Goal: Information Seeking & Learning: Learn about a topic

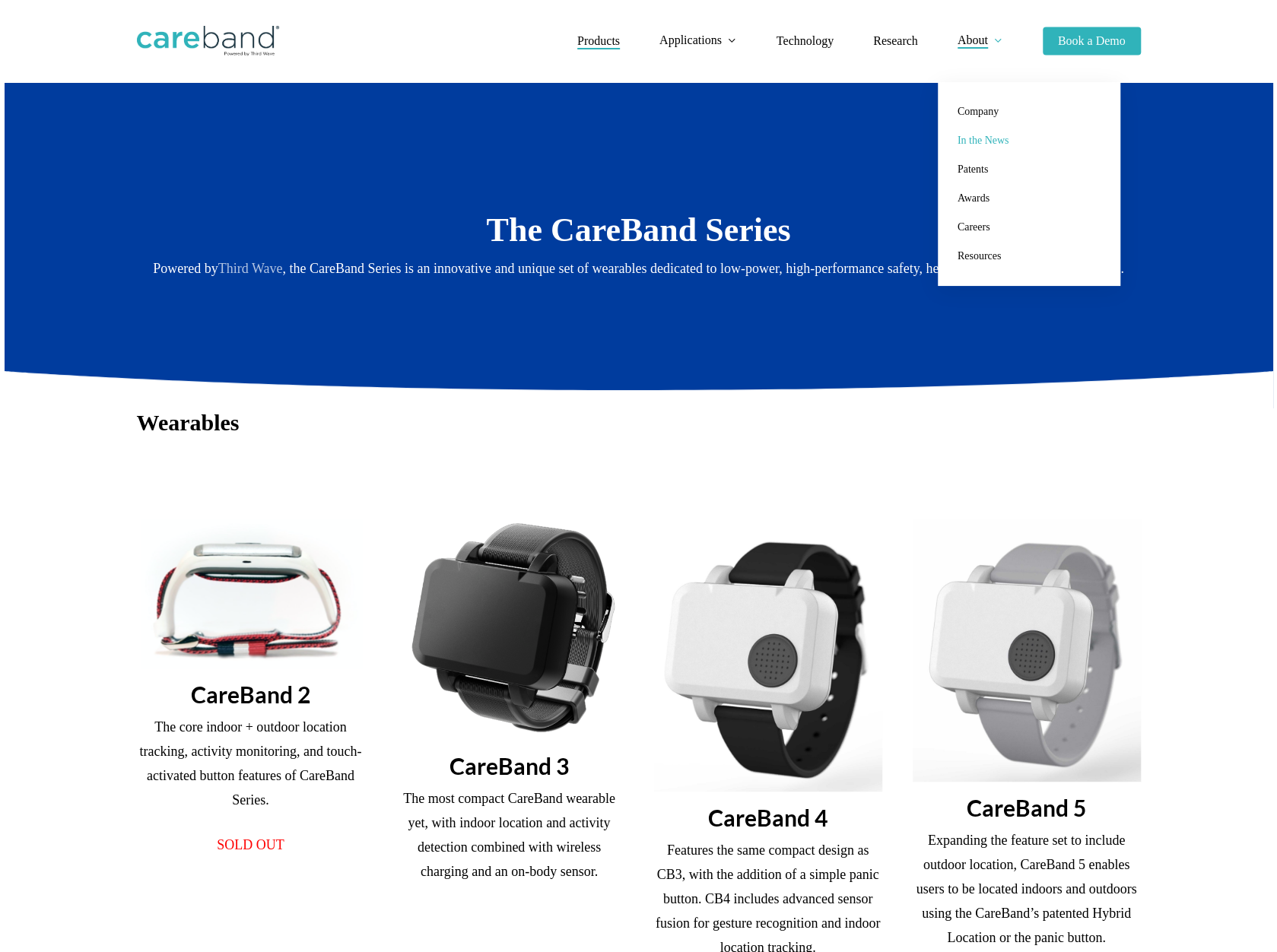
click at [978, 136] on span "In the News" at bounding box center [983, 141] width 52 height 12
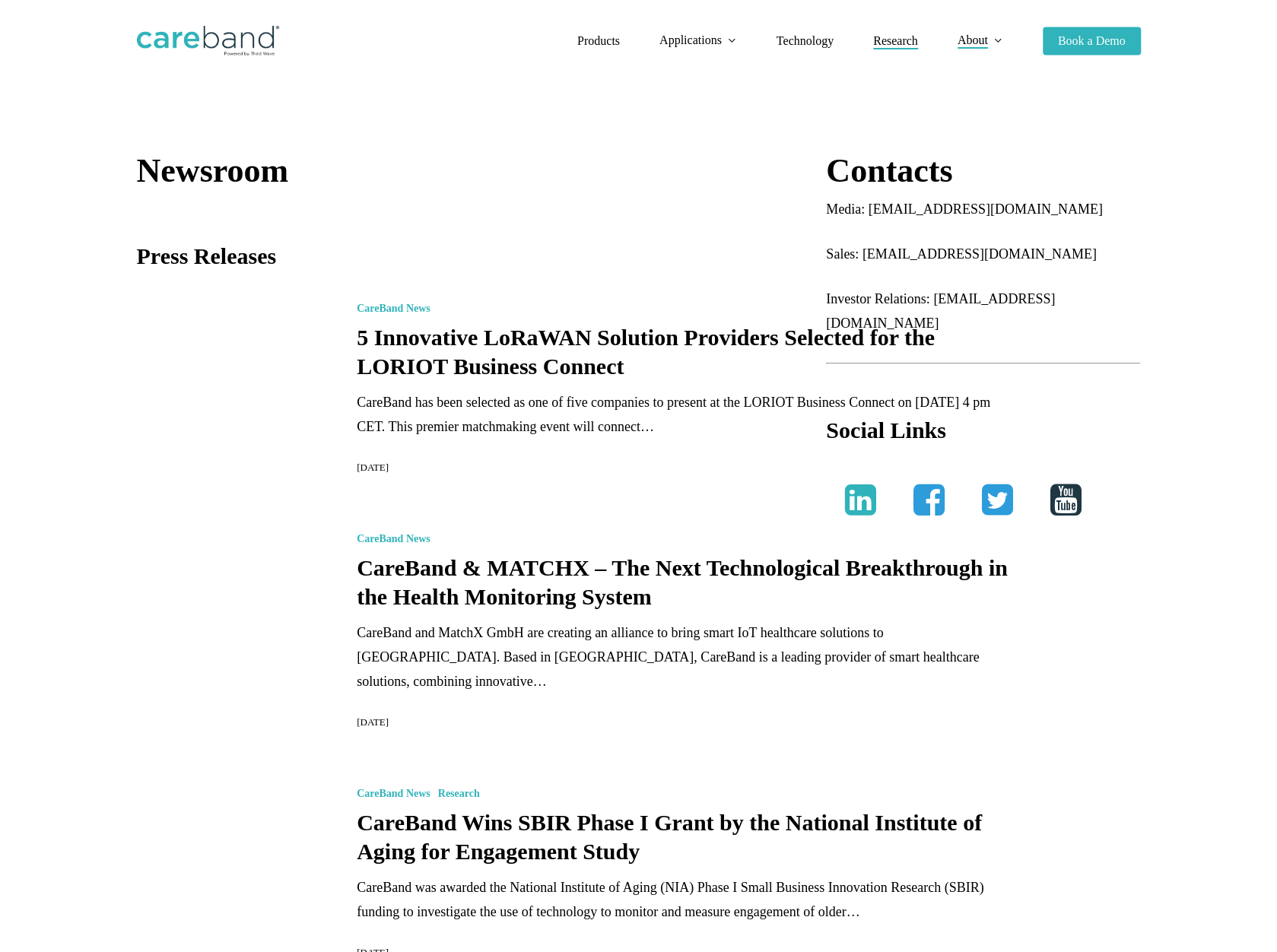
click at [907, 40] on span "Research" at bounding box center [896, 41] width 45 height 13
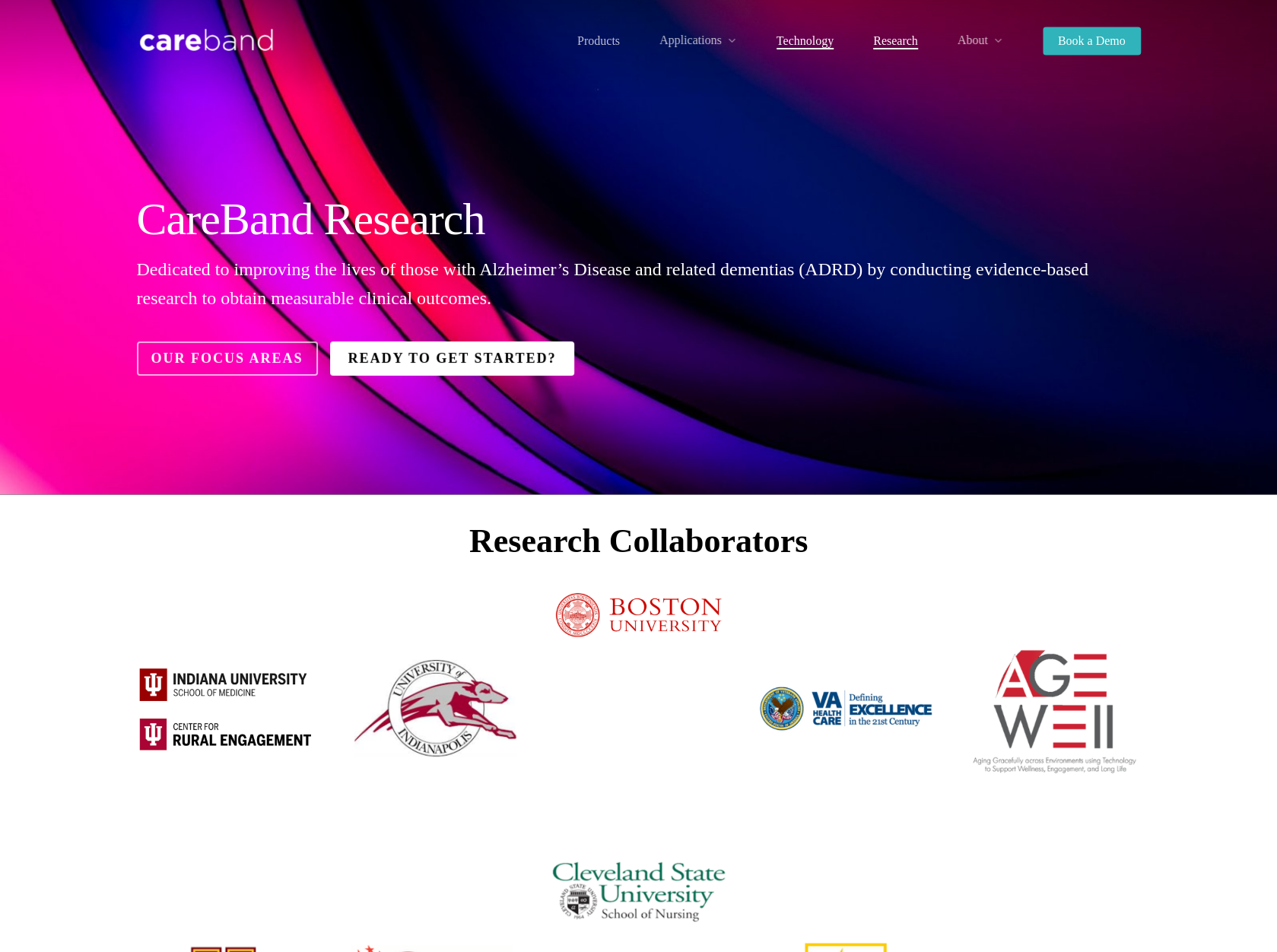
click at [798, 41] on span "Technology" at bounding box center [805, 41] width 57 height 13
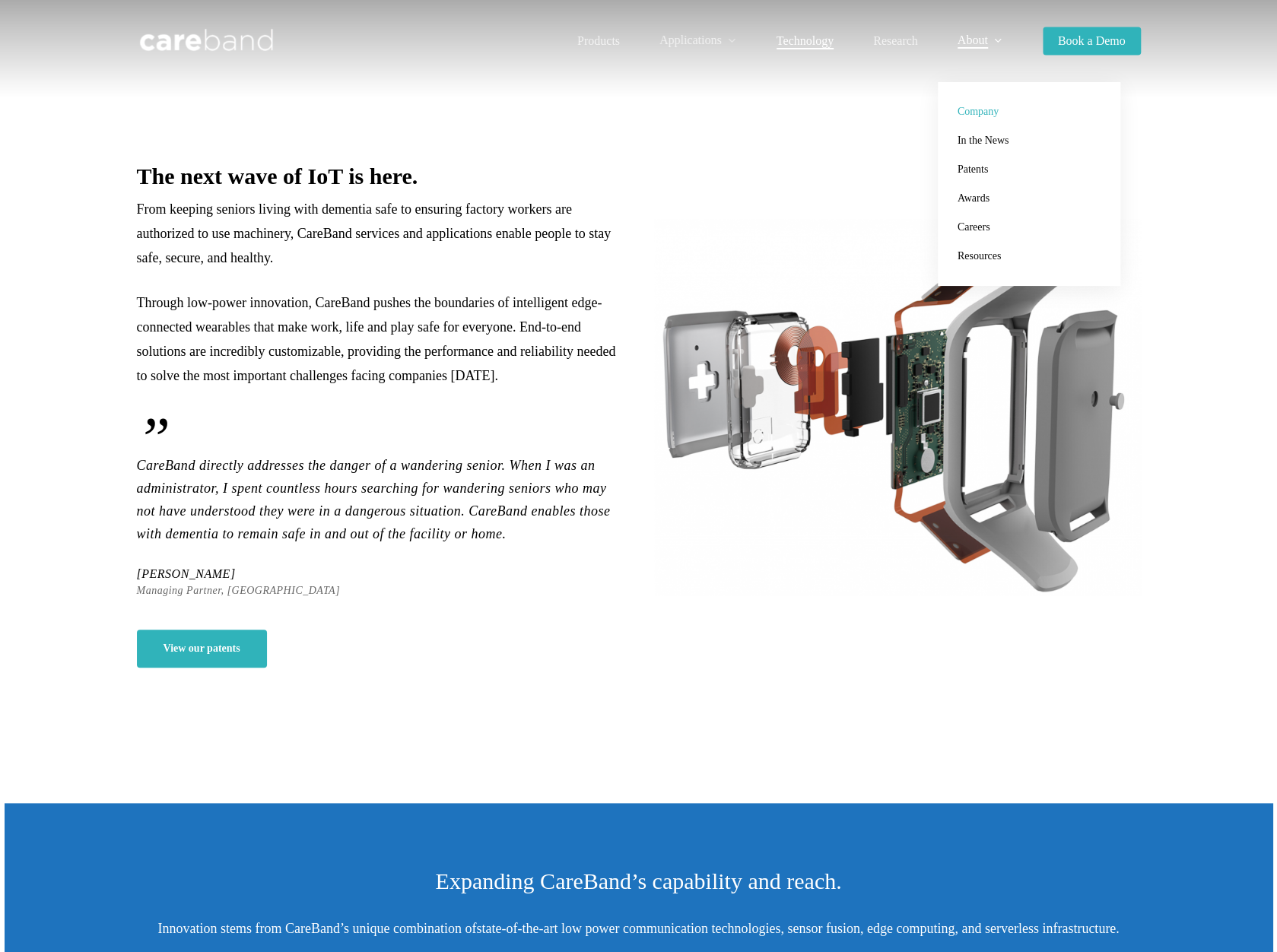
click at [981, 110] on span "Company" at bounding box center [977, 112] width 41 height 12
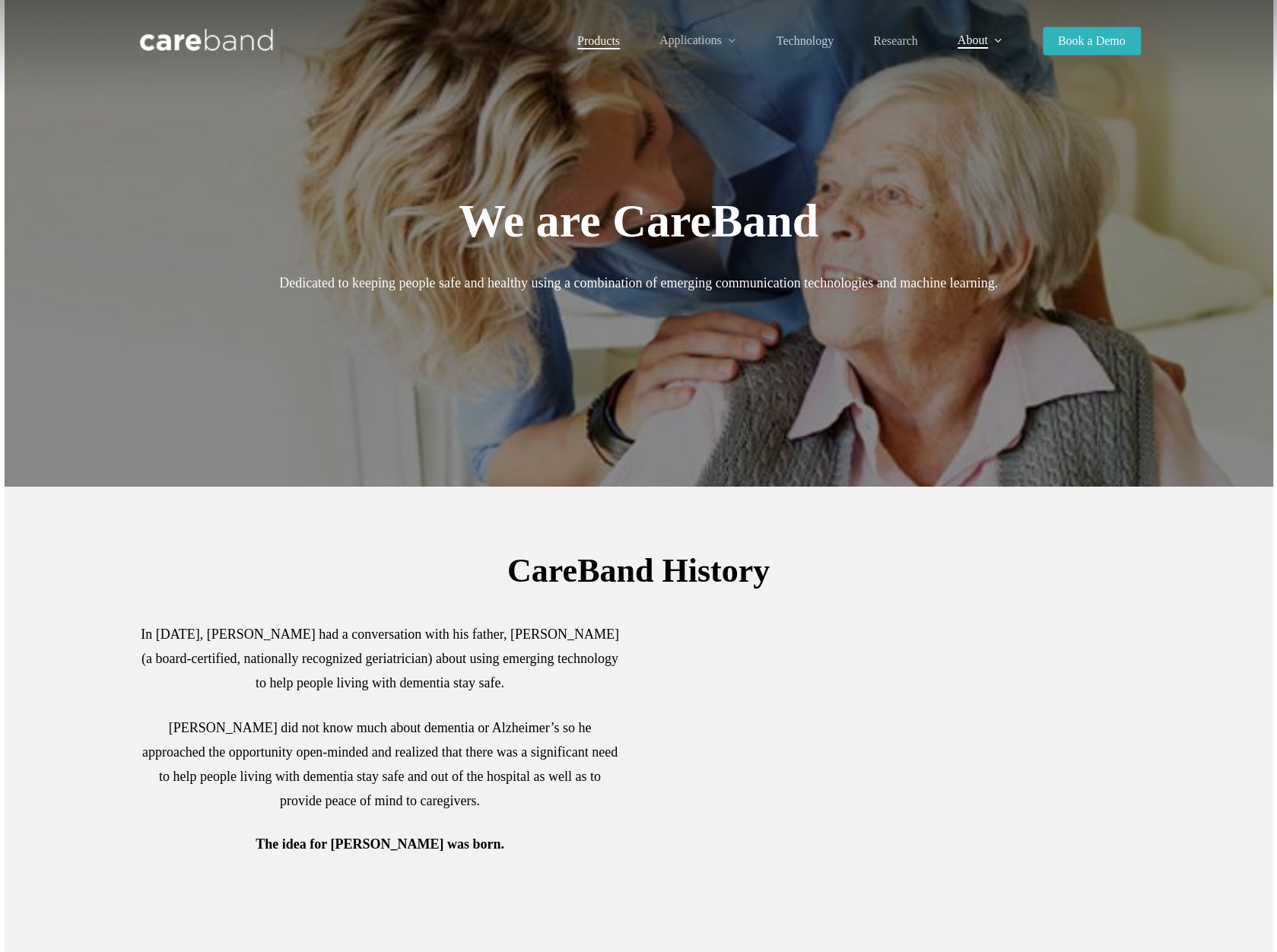
click at [604, 38] on span "Products" at bounding box center [598, 41] width 42 height 13
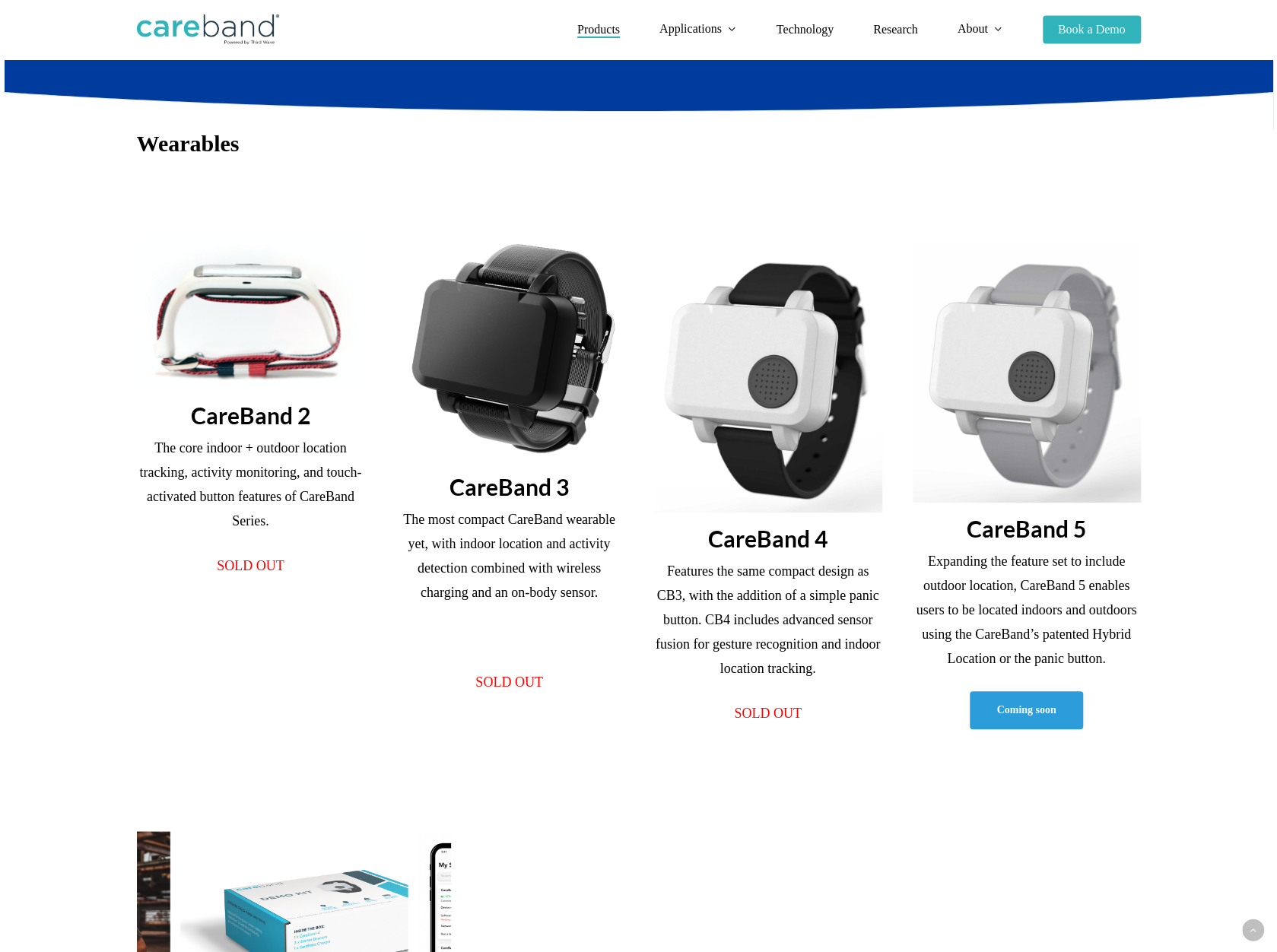
scroll to position [228, 0]
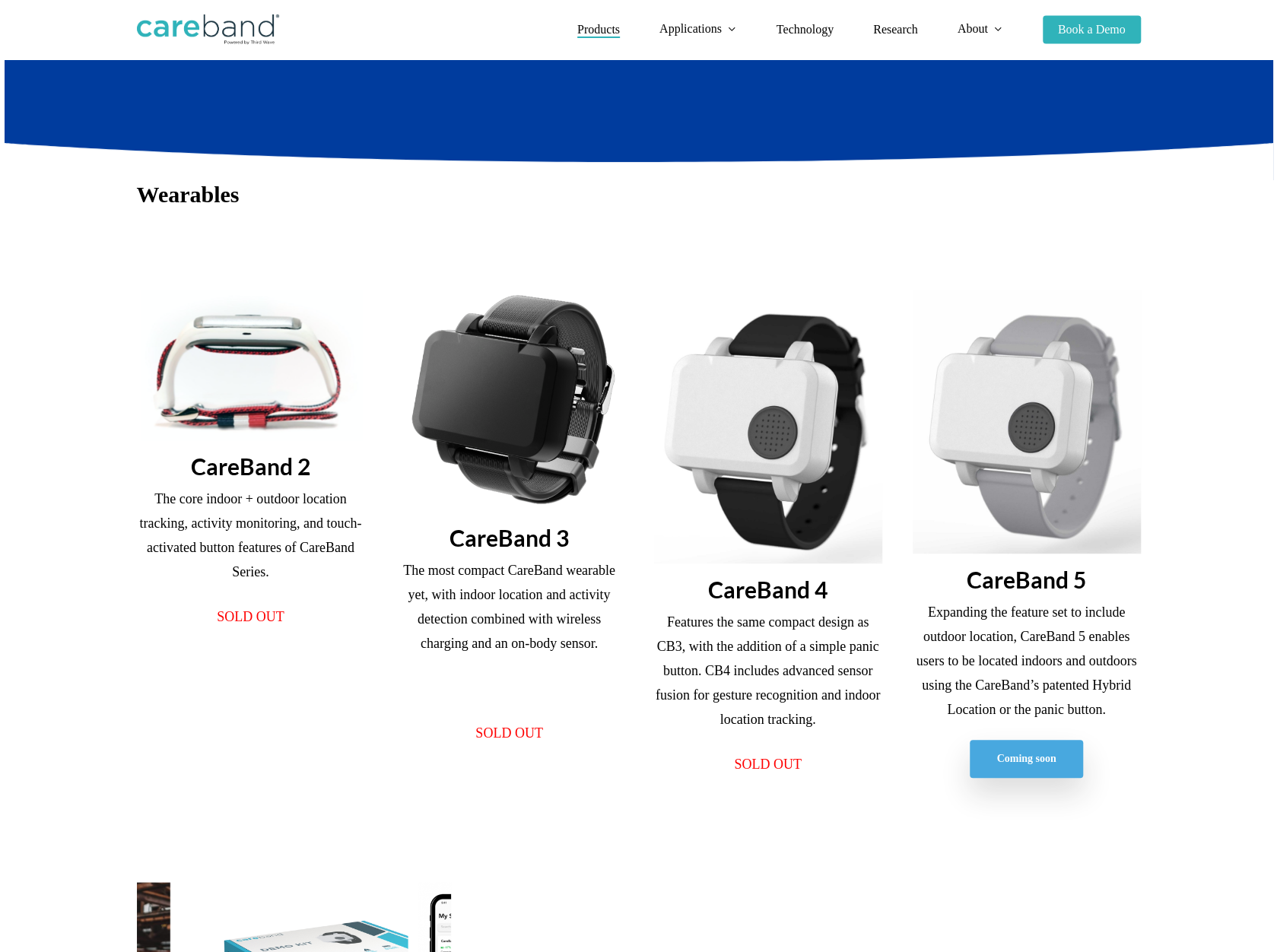
click at [1033, 766] on span "Coming soon" at bounding box center [1025, 758] width 59 height 15
click at [1016, 637] on p "Expanding the feature set to include outdoor location, CareBand 5 enables users…" at bounding box center [1026, 661] width 228 height 121
